Goal: Task Accomplishment & Management: Use online tool/utility

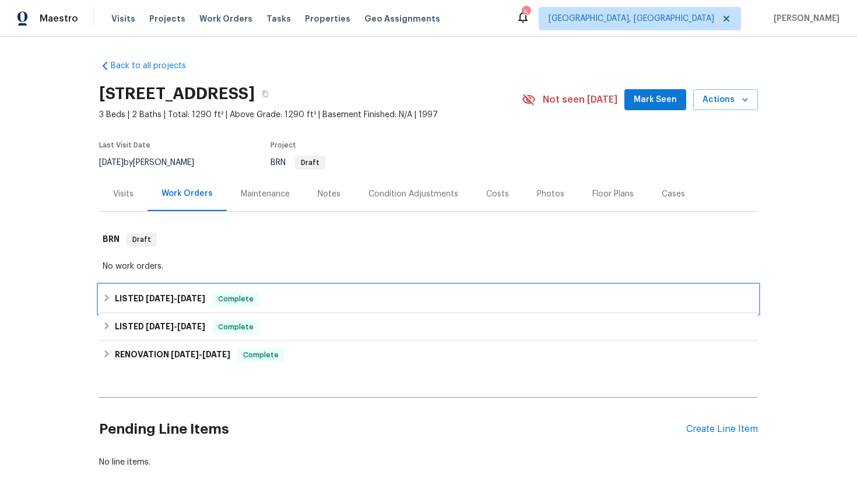
click at [387, 290] on div "LISTED [DATE] - [DATE] Complete" at bounding box center [428, 299] width 659 height 28
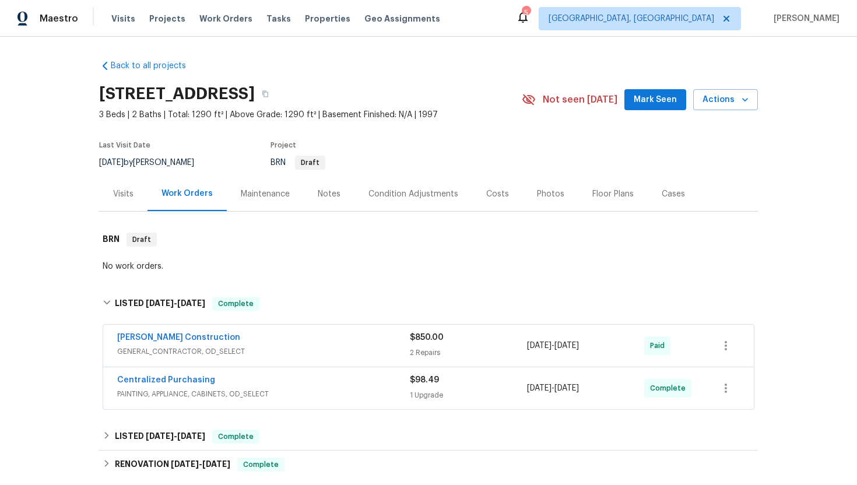
click at [292, 342] on div "[PERSON_NAME] Construction" at bounding box center [263, 339] width 293 height 14
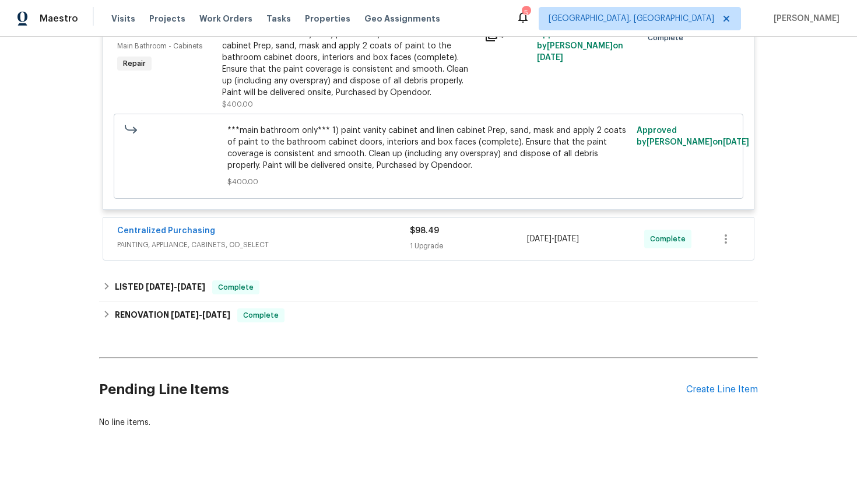
scroll to position [518, 0]
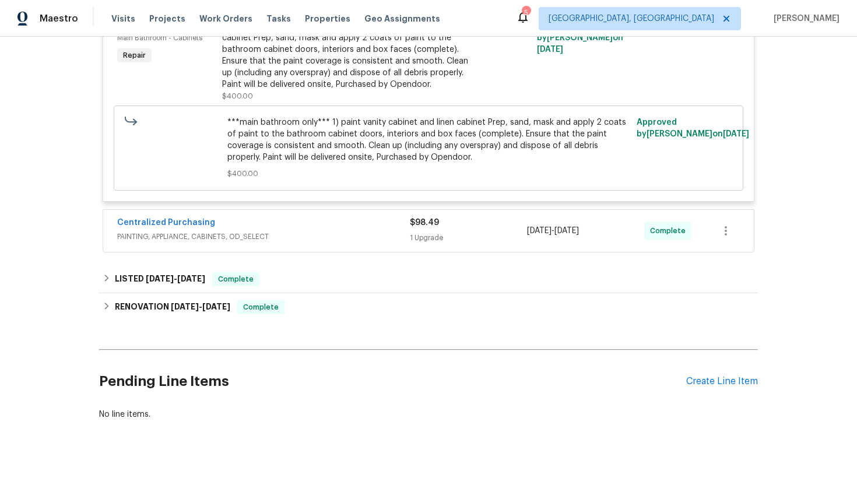
click at [326, 228] on div "Centralized Purchasing" at bounding box center [263, 224] width 293 height 14
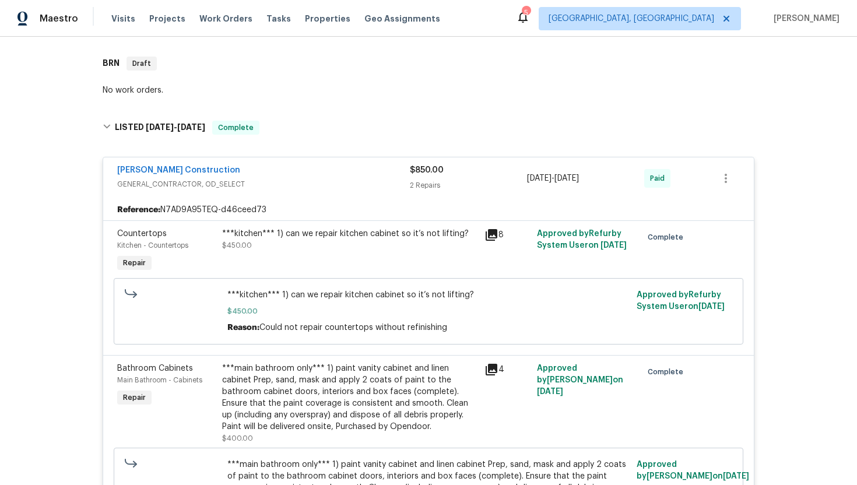
scroll to position [639, 0]
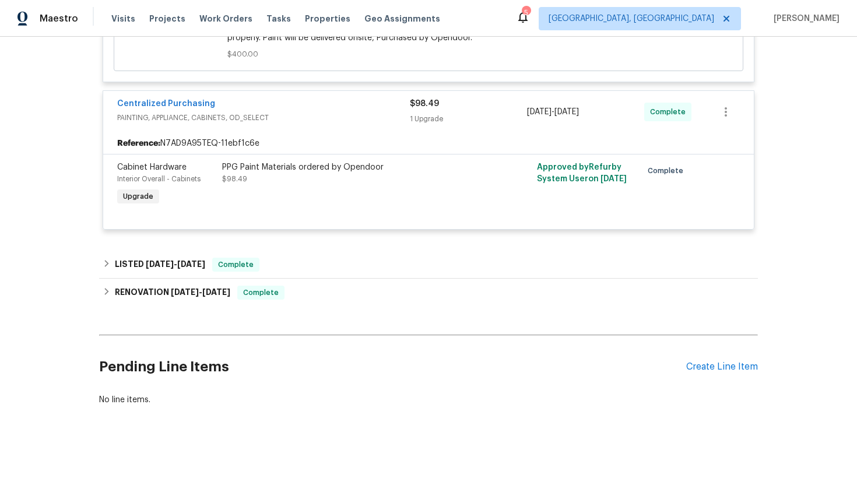
click at [717, 373] on div "Pending Line Items Create Line Item" at bounding box center [428, 367] width 659 height 54
click at [718, 369] on div "Create Line Item" at bounding box center [722, 367] width 72 height 11
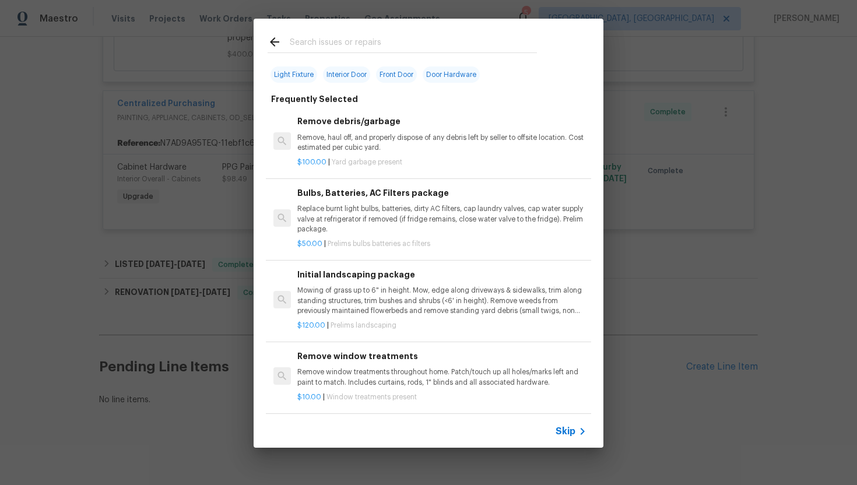
scroll to position [109, 0]
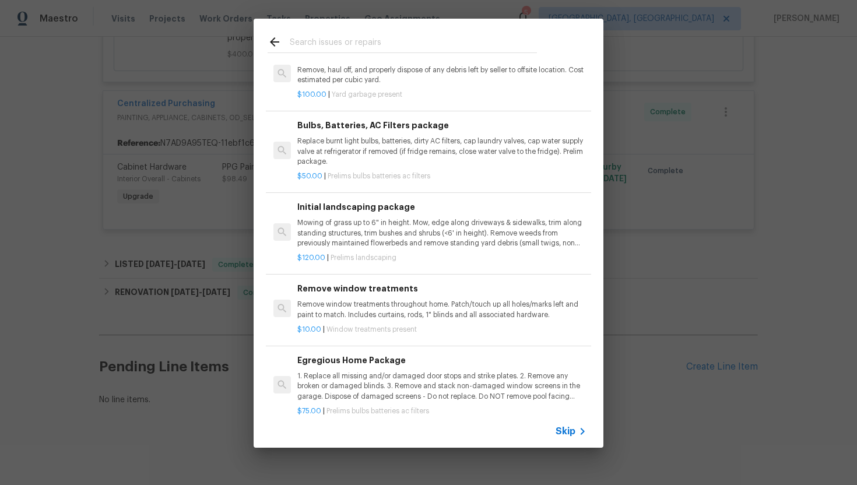
click at [563, 427] on span "Skip" at bounding box center [566, 432] width 20 height 12
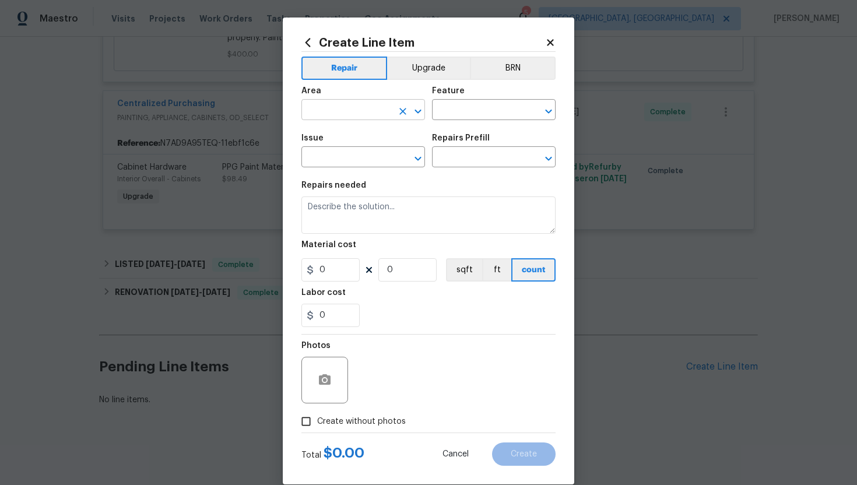
click at [366, 116] on input "text" at bounding box center [346, 111] width 91 height 18
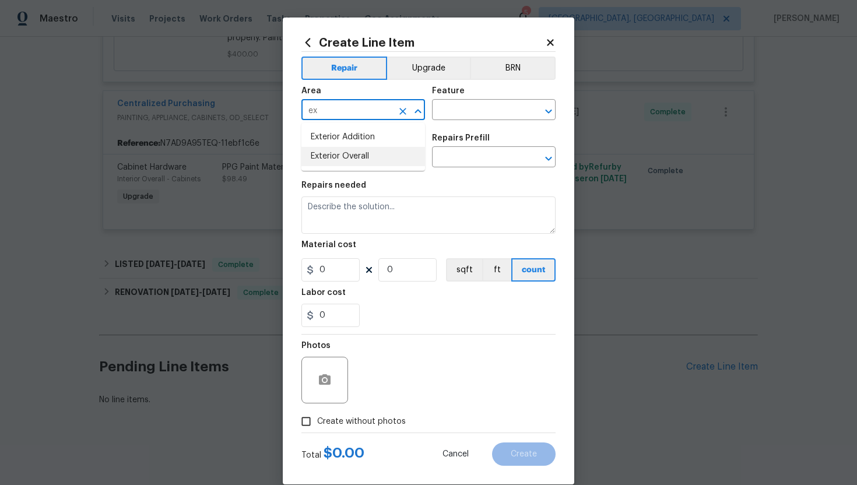
click at [352, 160] on li "Exterior Overall" at bounding box center [363, 156] width 124 height 19
type input "Exterior Overall"
click at [471, 109] on input "text" at bounding box center [477, 111] width 91 height 18
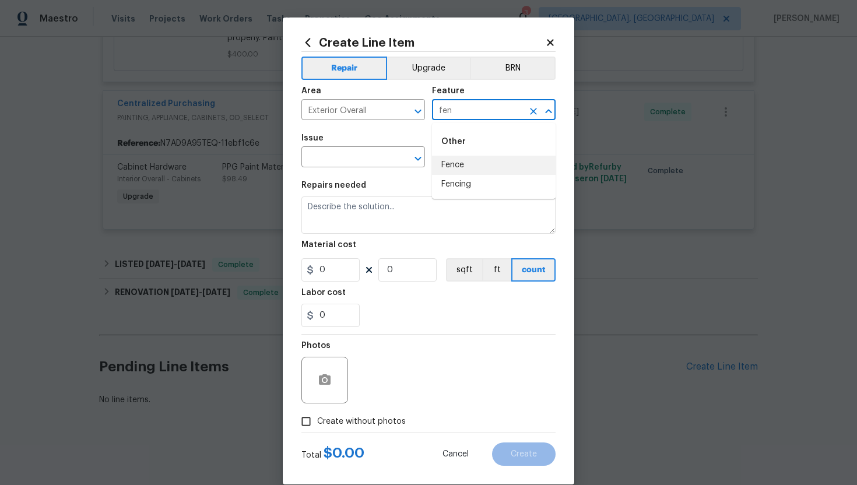
click at [456, 170] on li "Fence" at bounding box center [494, 165] width 124 height 19
type input "Fence"
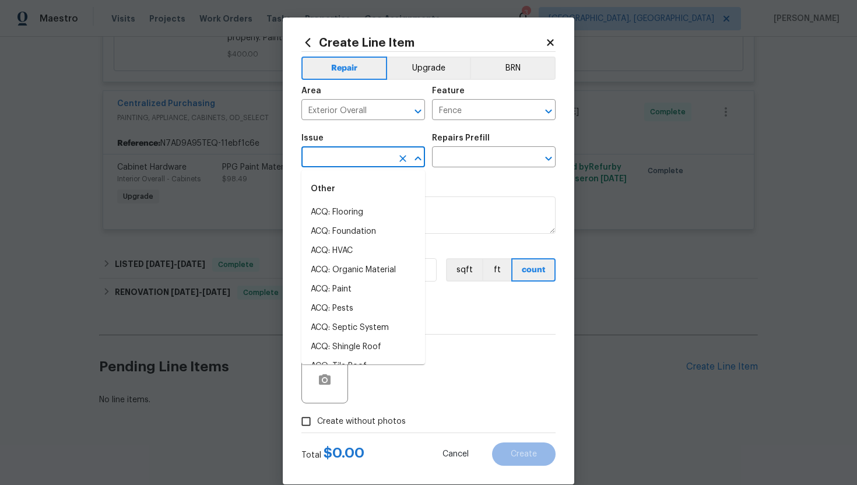
click at [344, 163] on input "text" at bounding box center [346, 158] width 91 height 18
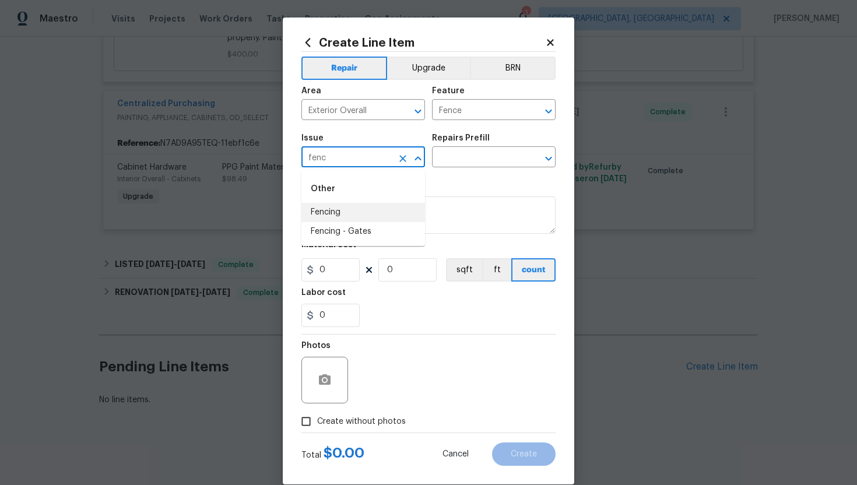
click at [347, 204] on li "Fencing" at bounding box center [363, 212] width 124 height 19
type input "Fencing"
click at [462, 155] on input "text" at bounding box center [477, 158] width 91 height 18
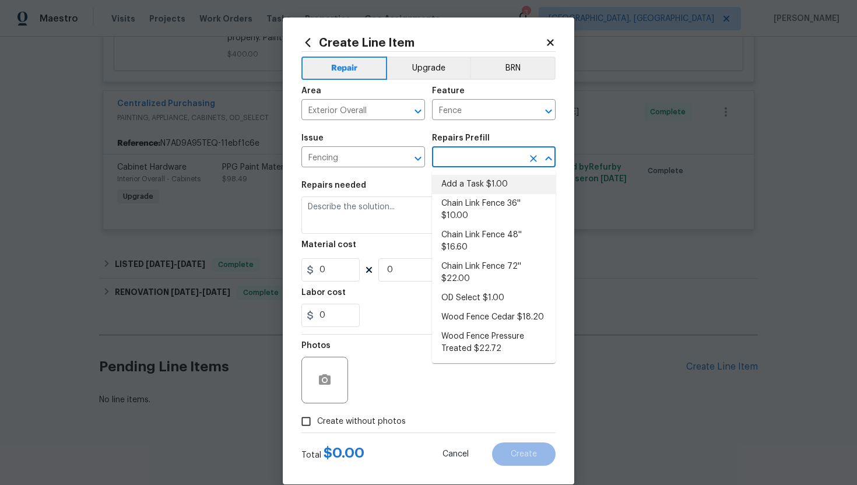
click at [459, 190] on li "Add a Task $1.00" at bounding box center [494, 184] width 124 height 19
type input "Add a Task $1.00"
type textarea "HPM to detail"
type input "1"
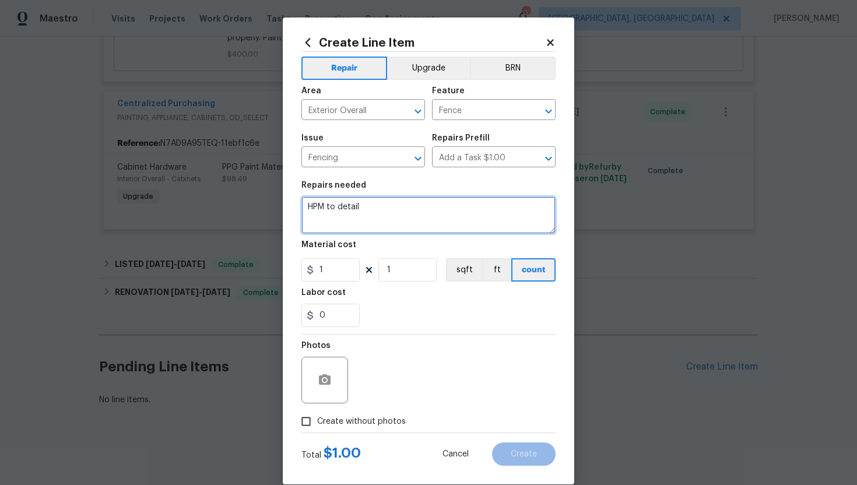
drag, startPoint x: 437, startPoint y: 217, endPoint x: 193, endPoint y: 183, distance: 246.8
click at [193, 183] on div "Create Line Item Repair Upgrade BRN Area Exterior Overall ​ Feature Fence ​ Iss…" at bounding box center [428, 242] width 857 height 485
paste textarea "Gate in disrepair"
click at [369, 204] on textarea "HOA violation: Gate in disrepair" at bounding box center [428, 215] width 254 height 37
click at [474, 216] on textarea "HOA violation: Fence gate in disrepair" at bounding box center [428, 215] width 254 height 37
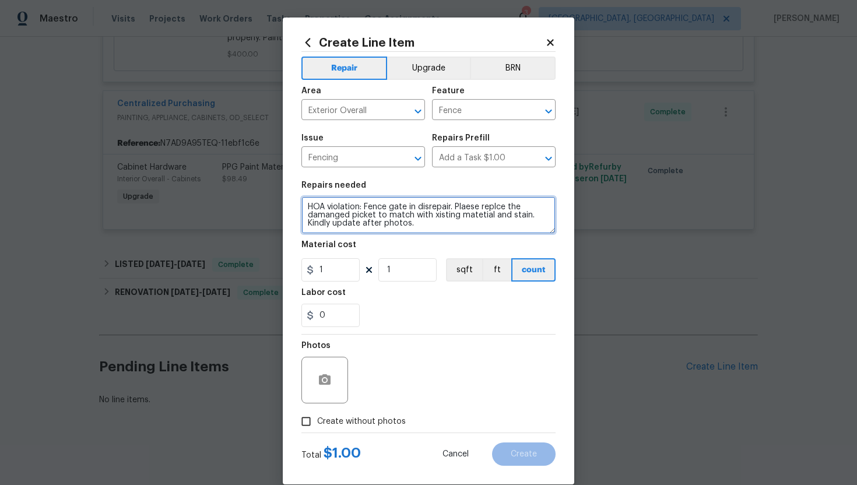
drag, startPoint x: 457, startPoint y: 206, endPoint x: 462, endPoint y: 228, distance: 22.2
click at [462, 228] on textarea "HOA violation: Fence gate in disrepair. Plaese replce the damanged picket to ma…" at bounding box center [428, 215] width 254 height 37
paste textarea "Please replace the damaged picket to match the existing material and stain. Kin…"
type textarea "HOA violation: Fence gate in disrepair. Please replace the damaged picket to ma…"
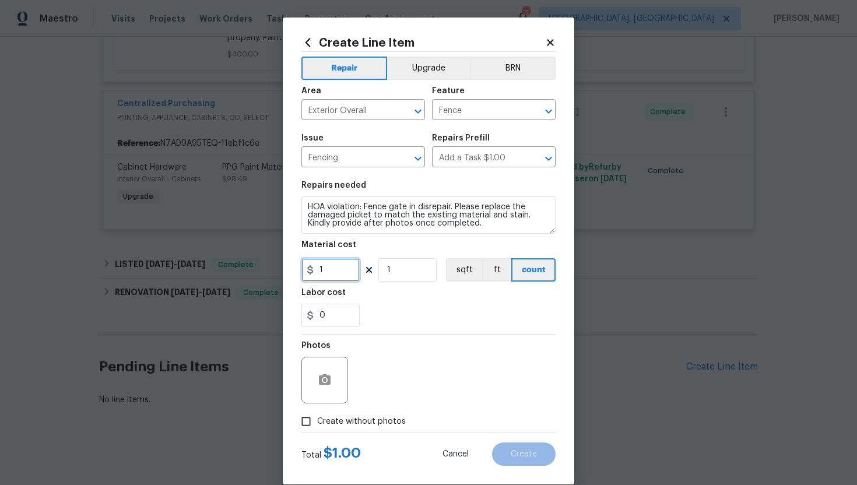
click at [333, 269] on input "1" at bounding box center [330, 269] width 58 height 23
type input "75"
click at [308, 392] on div at bounding box center [324, 380] width 47 height 47
click at [319, 387] on icon "button" at bounding box center [325, 380] width 14 height 14
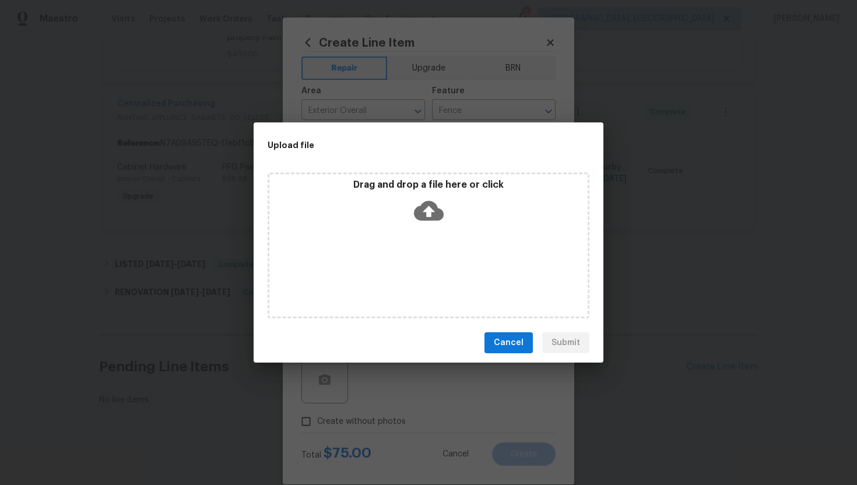
click at [432, 221] on icon at bounding box center [429, 211] width 30 height 30
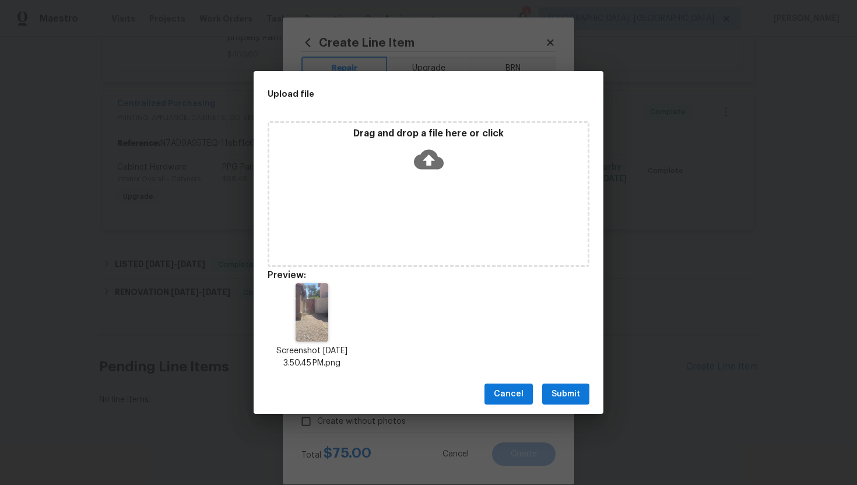
click at [573, 397] on span "Submit" at bounding box center [566, 394] width 29 height 15
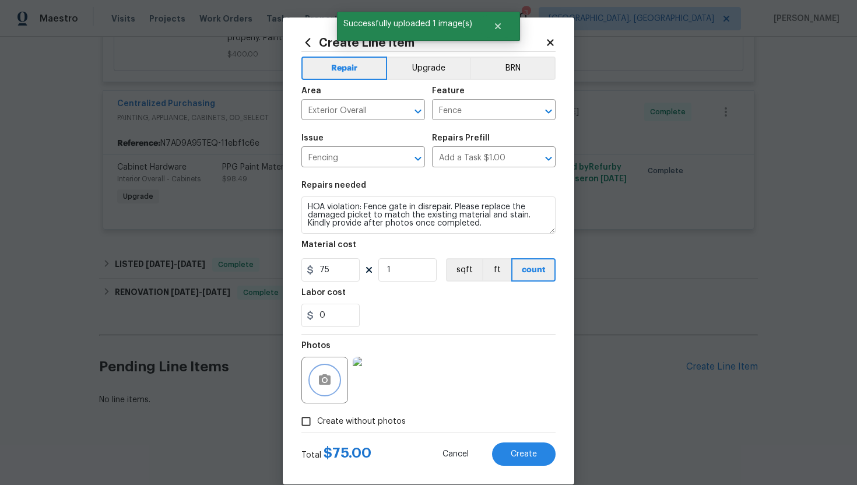
scroll to position [5, 0]
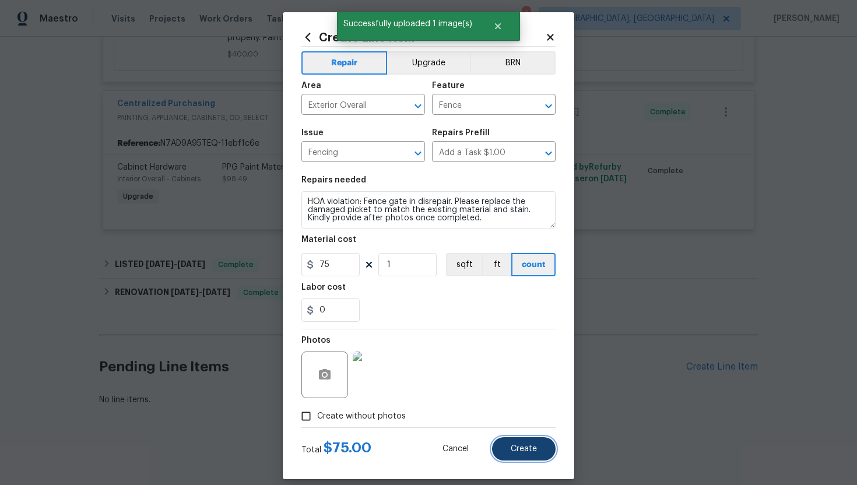
click at [518, 447] on span "Create" at bounding box center [524, 449] width 26 height 9
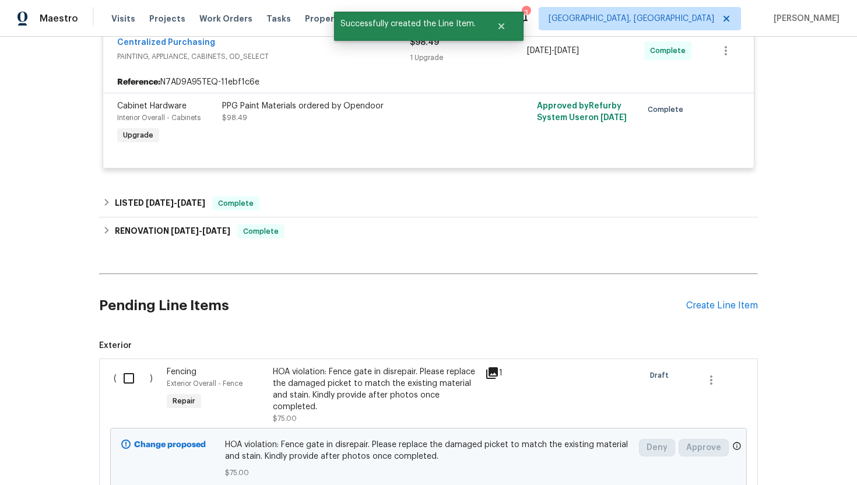
scroll to position [762, 0]
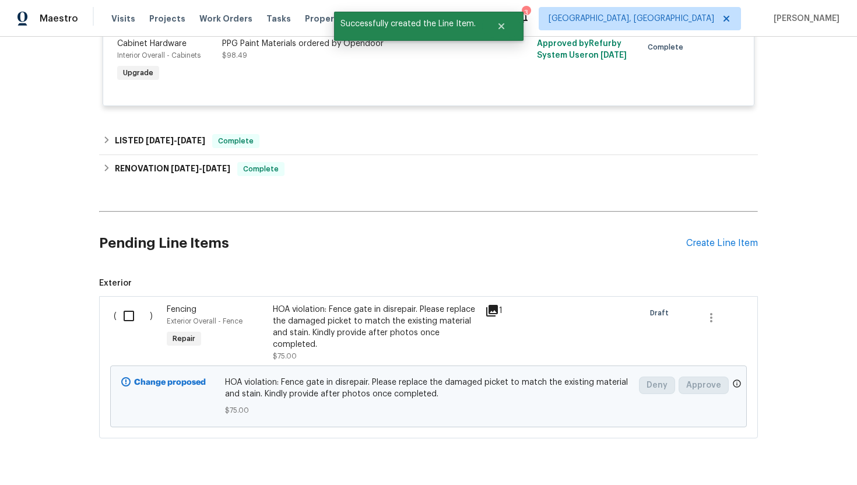
click at [132, 320] on input "checkbox" at bounding box center [133, 316] width 33 height 24
checkbox input "true"
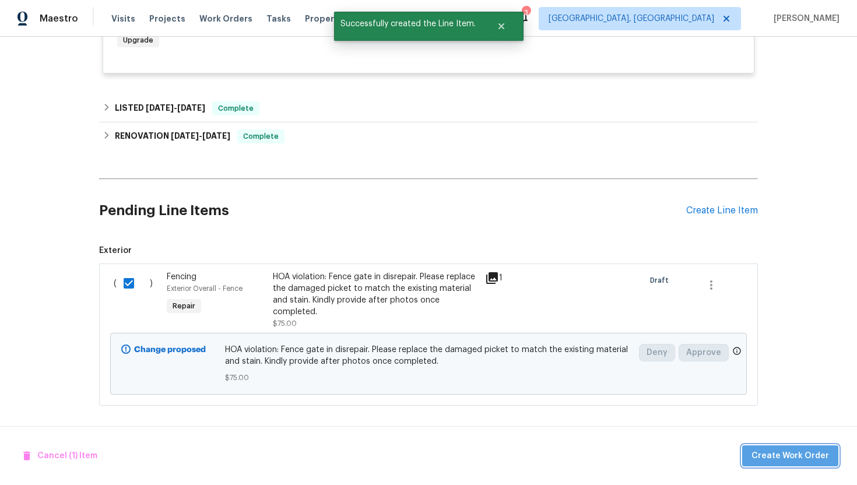
click at [808, 461] on span "Create Work Order" at bounding box center [791, 456] width 78 height 15
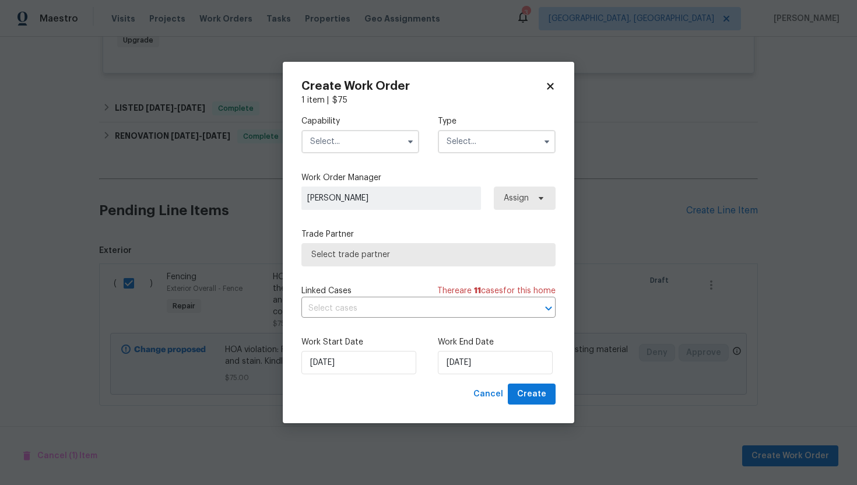
click at [374, 128] on div "Capability" at bounding box center [360, 134] width 118 height 38
click at [371, 140] on input "text" at bounding box center [360, 141] width 118 height 23
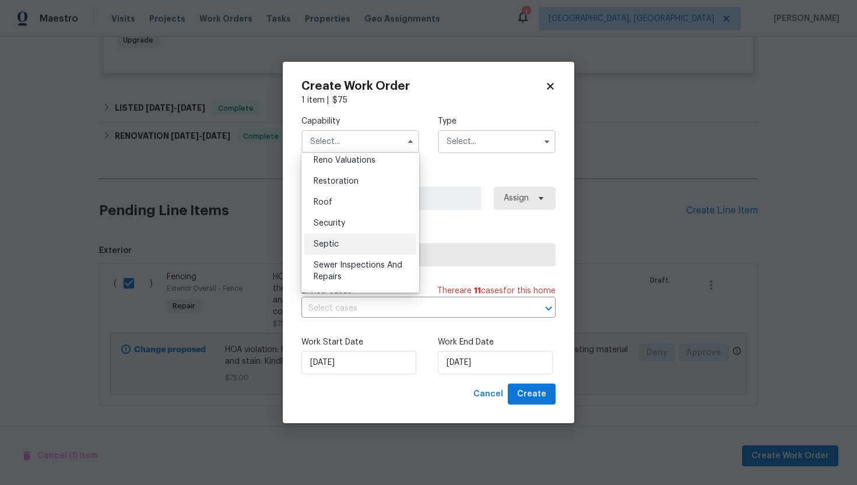
scroll to position [1289, 0]
click at [350, 139] on input "text" at bounding box center [360, 141] width 118 height 23
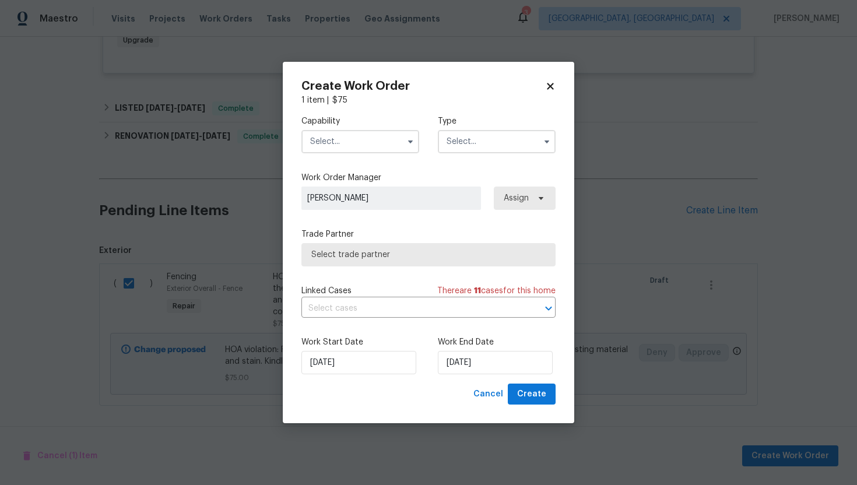
click at [350, 139] on input "text" at bounding box center [360, 141] width 118 height 23
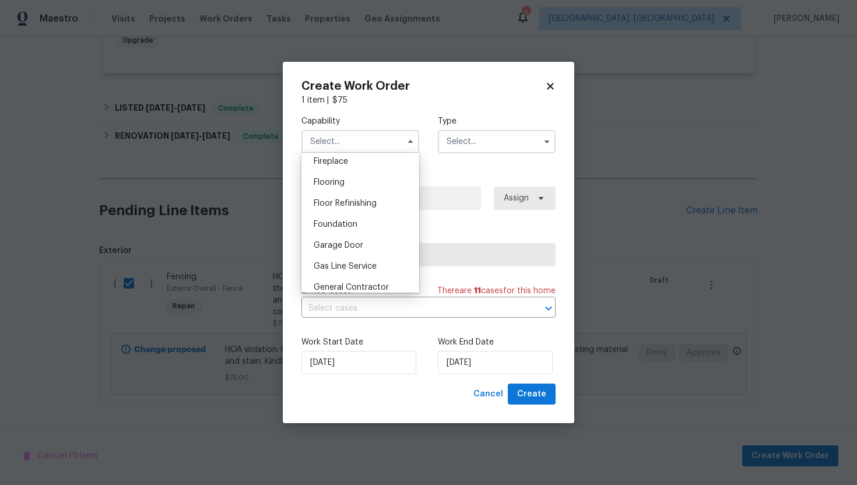
scroll to position [487, 0]
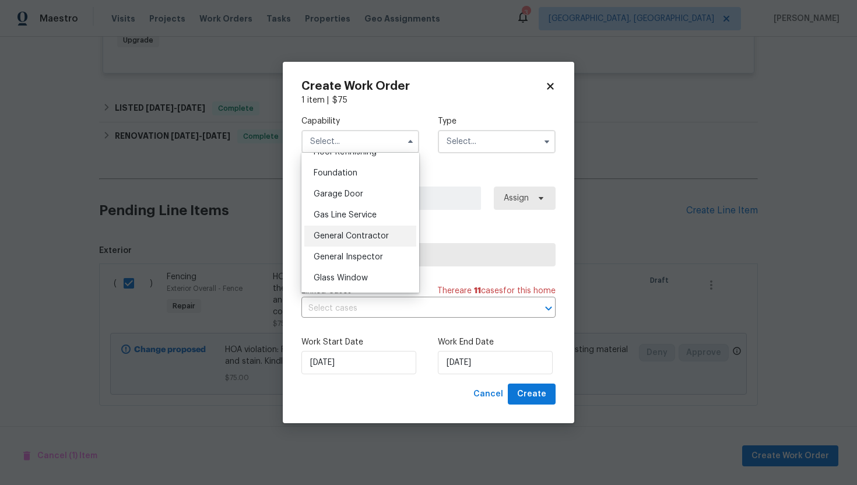
click at [356, 236] on span "General Contractor" at bounding box center [351, 236] width 75 height 8
type input "General Contractor"
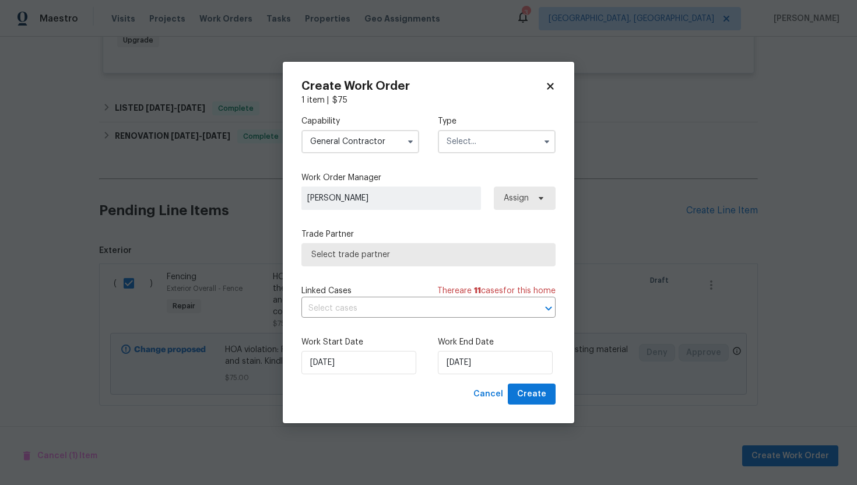
click at [469, 146] on input "text" at bounding box center [497, 141] width 118 height 23
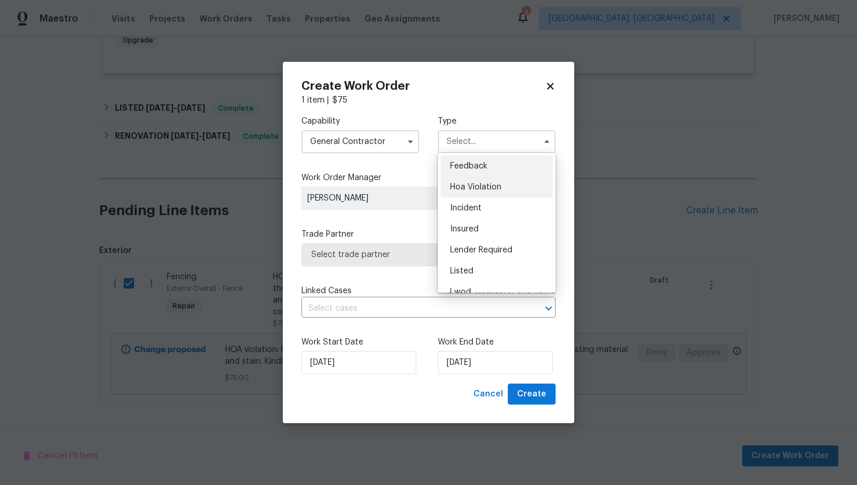
click at [465, 187] on span "Hoa Violation" at bounding box center [475, 187] width 51 height 8
type input "Hoa Violation"
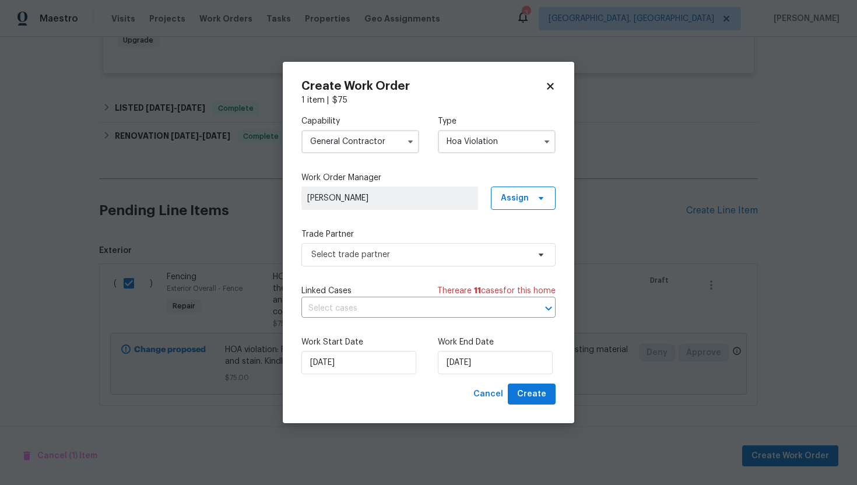
click at [372, 268] on div "Capability General Contractor Type Hoa Violation Work Order Manager [PERSON_NAM…" at bounding box center [428, 245] width 254 height 278
click at [388, 248] on span "Select trade partner" at bounding box center [428, 254] width 254 height 23
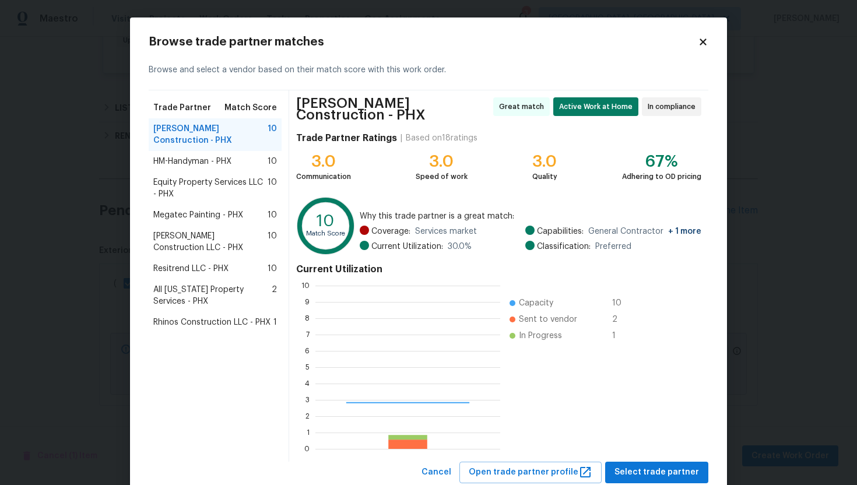
scroll to position [163, 185]
click at [636, 466] on span "Select trade partner" at bounding box center [657, 472] width 85 height 15
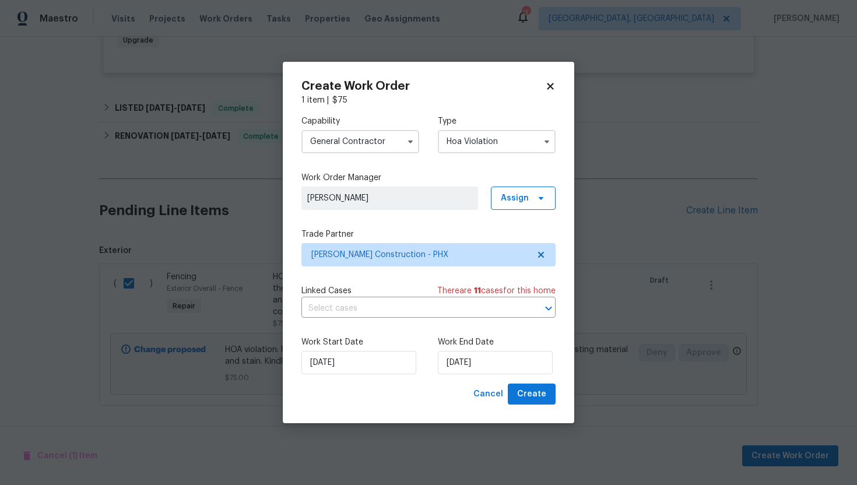
click at [503, 320] on div "Capability General Contractor Type Hoa Violation Work Order Manager [PERSON_NAM…" at bounding box center [428, 245] width 254 height 278
click at [504, 308] on input "text" at bounding box center [412, 309] width 222 height 18
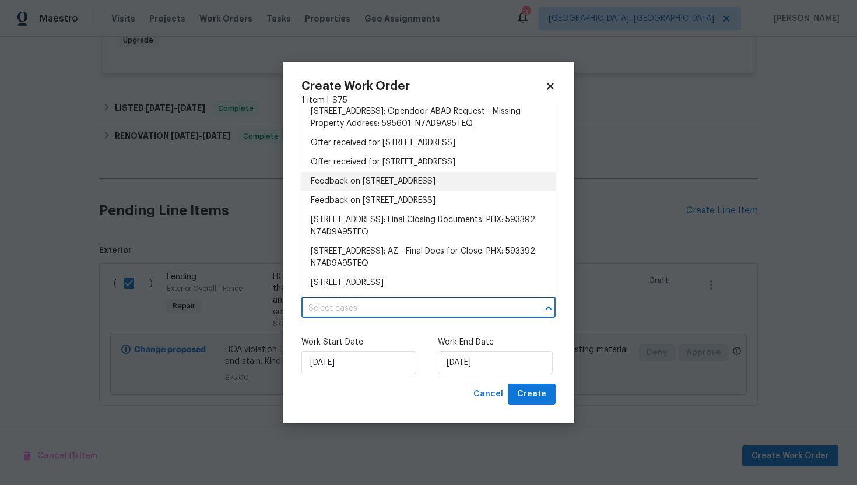
scroll to position [0, 0]
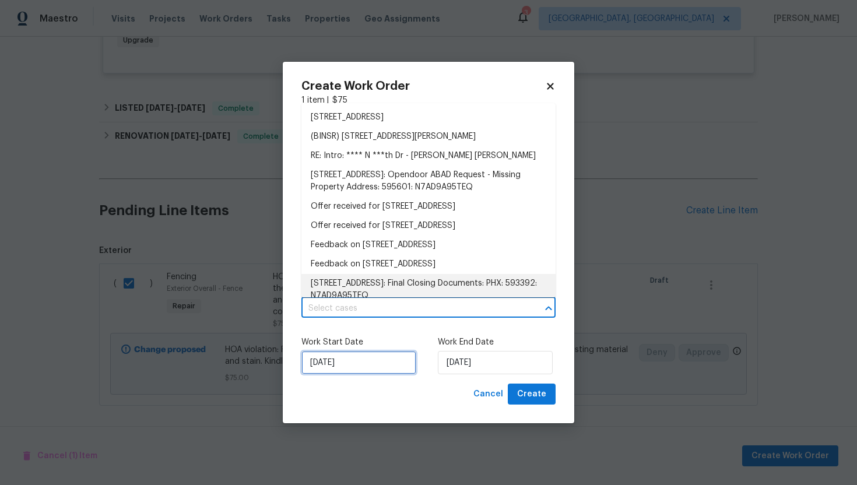
click at [377, 362] on input "[DATE]" at bounding box center [358, 362] width 115 height 23
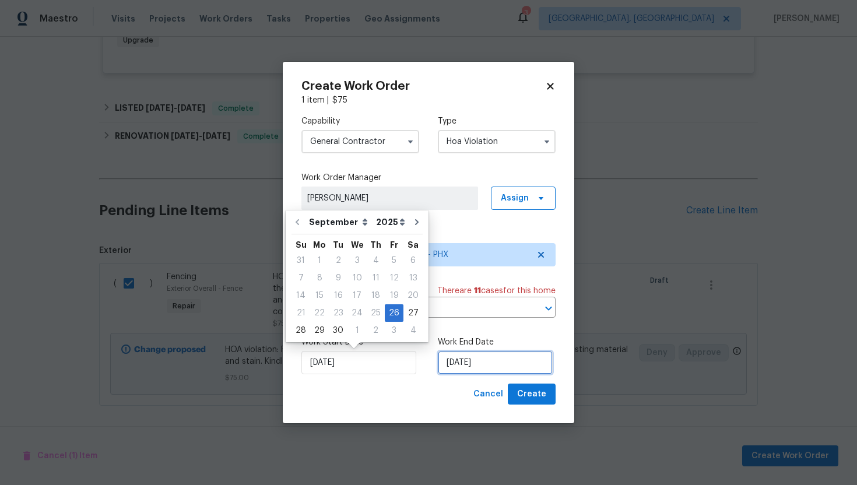
click at [471, 365] on input "[DATE]" at bounding box center [495, 362] width 115 height 23
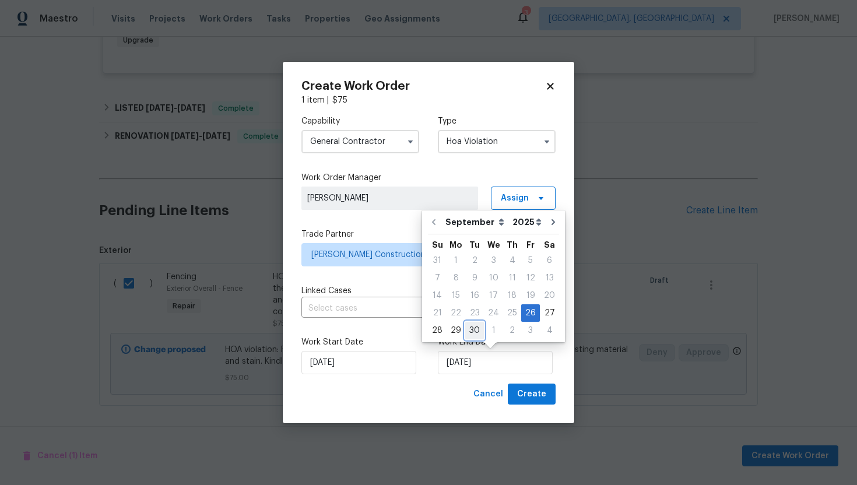
click at [473, 329] on div "30" at bounding box center [474, 330] width 19 height 16
type input "[DATE]"
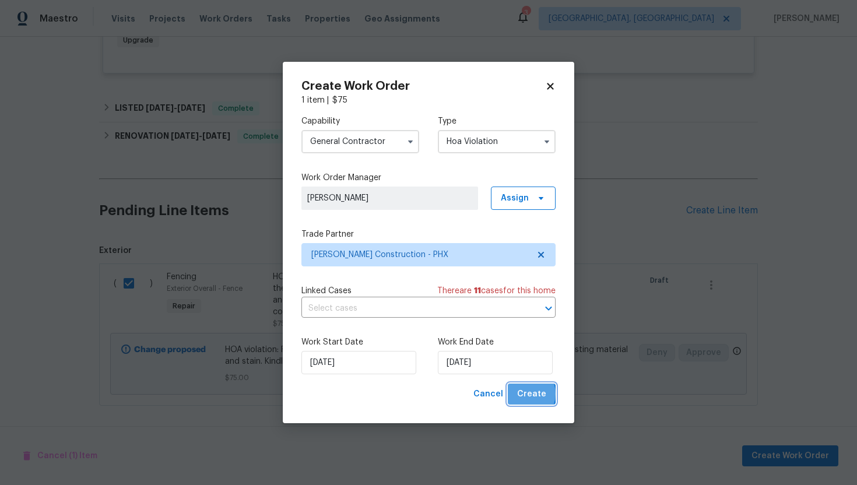
click at [525, 394] on span "Create" at bounding box center [531, 394] width 29 height 15
checkbox input "false"
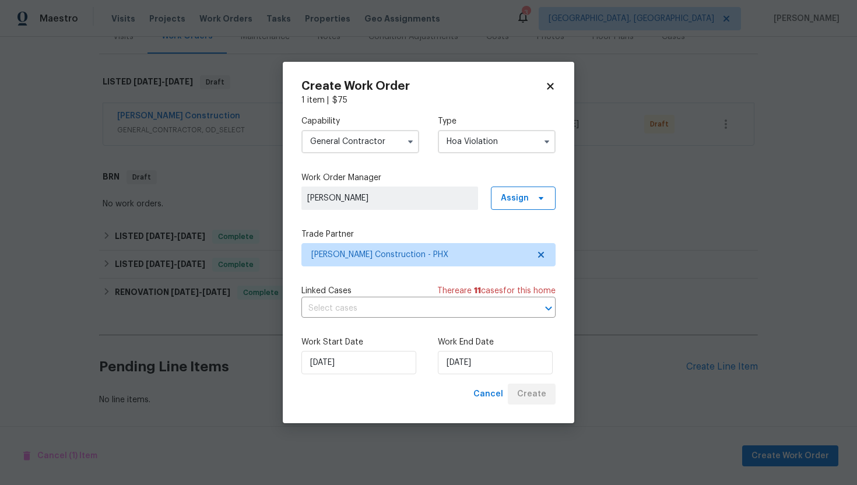
scroll to position [157, 0]
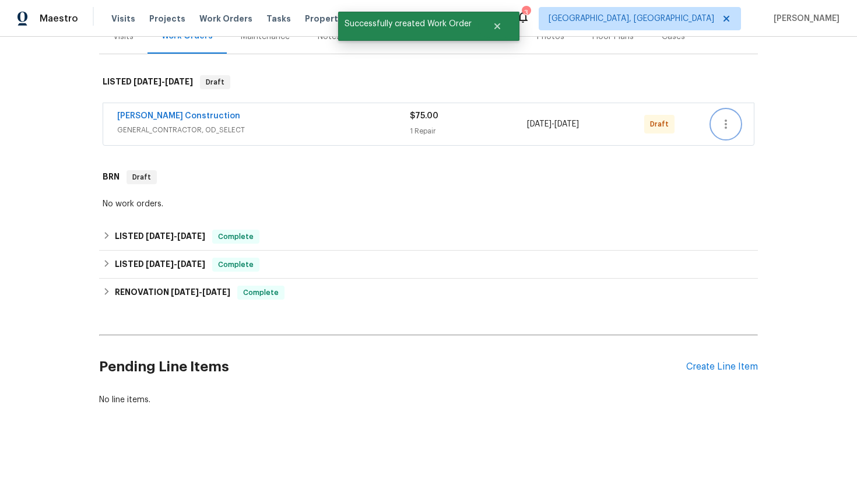
click at [732, 128] on icon "button" at bounding box center [726, 124] width 14 height 14
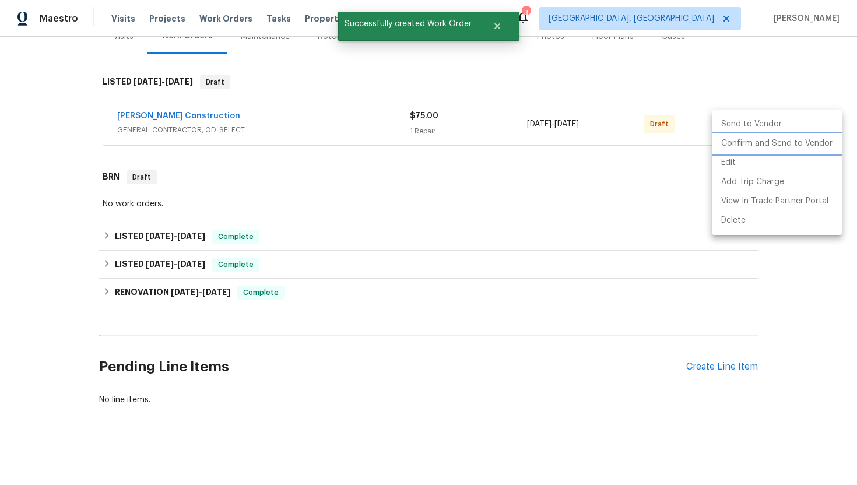
click at [730, 142] on li "Confirm and Send to Vendor" at bounding box center [777, 143] width 130 height 19
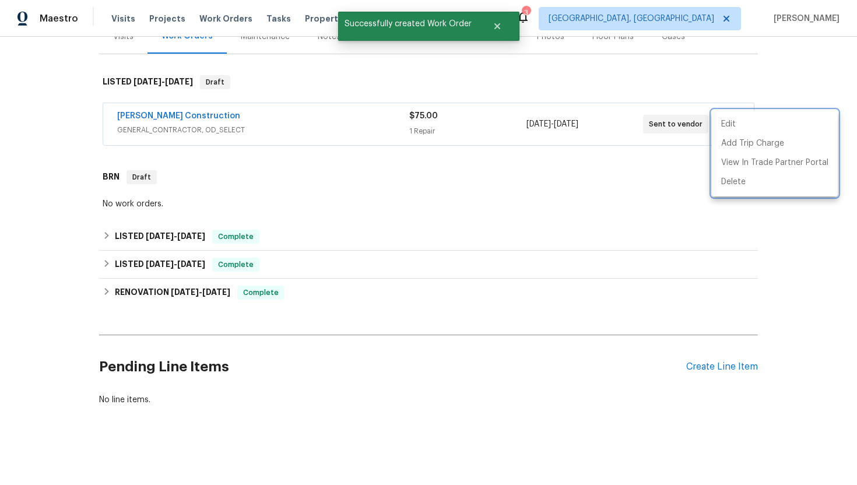
click at [339, 190] on div at bounding box center [428, 242] width 857 height 485
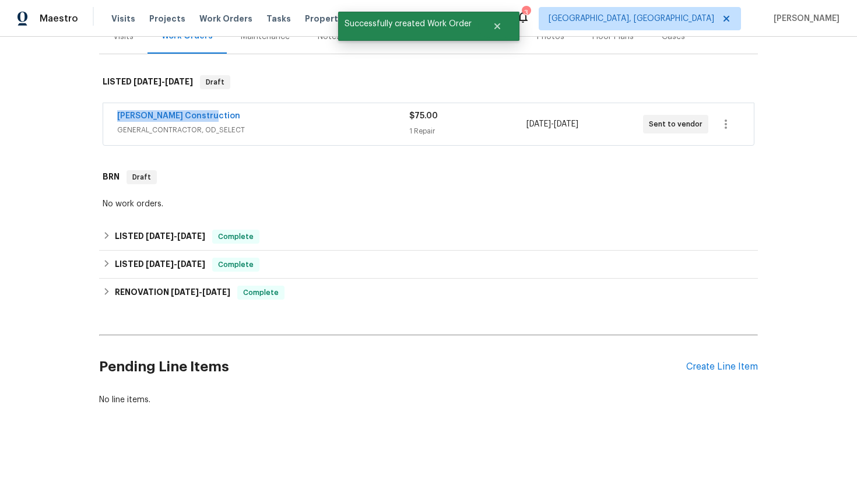
drag, startPoint x: 223, startPoint y: 115, endPoint x: 115, endPoint y: 100, distance: 108.4
click at [115, 100] on div "LISTED [DATE] - [DATE] Draft [PERSON_NAME] Construction GENERAL_CONTRACTOR, OD_…" at bounding box center [428, 107] width 659 height 86
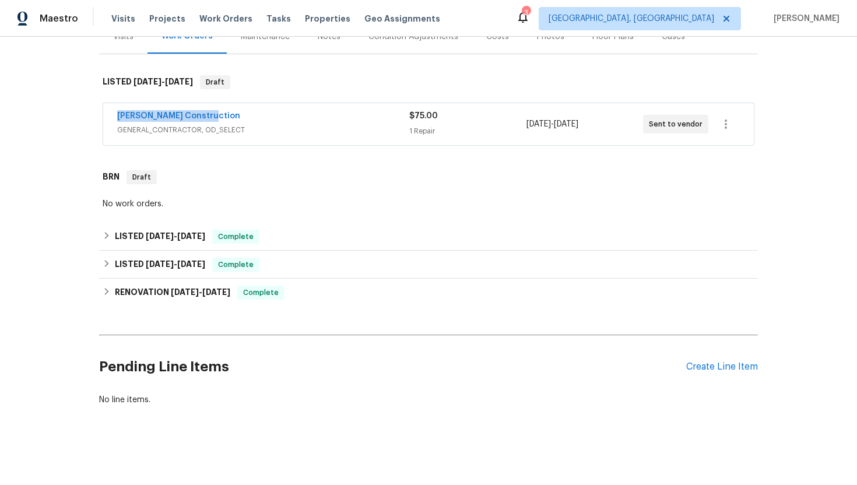
copy link "[PERSON_NAME] Construction"
